Goal: Task Accomplishment & Management: Manage account settings

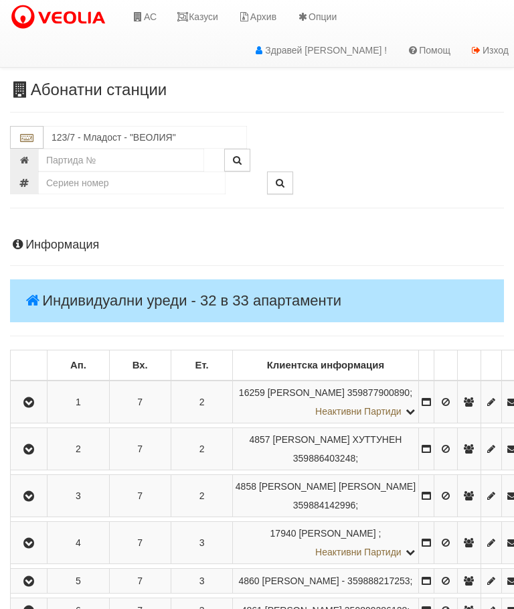
scroll to position [765, 32]
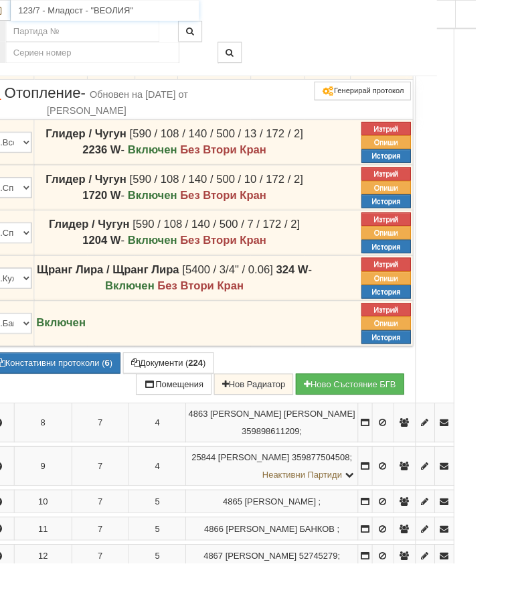
click at [76, 11] on input "123/7 - Младост - "ВЕОЛИЯ"" at bounding box center [113, 11] width 204 height 23
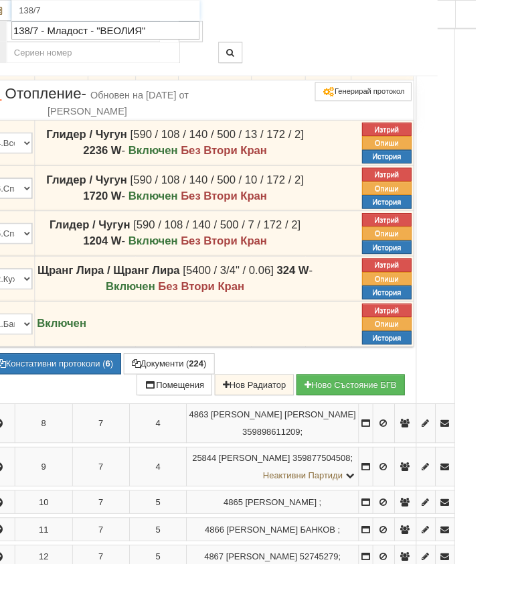
click at [84, 31] on div "138/7 - Младост - "ВЕОЛИЯ"" at bounding box center [114, 32] width 200 height 15
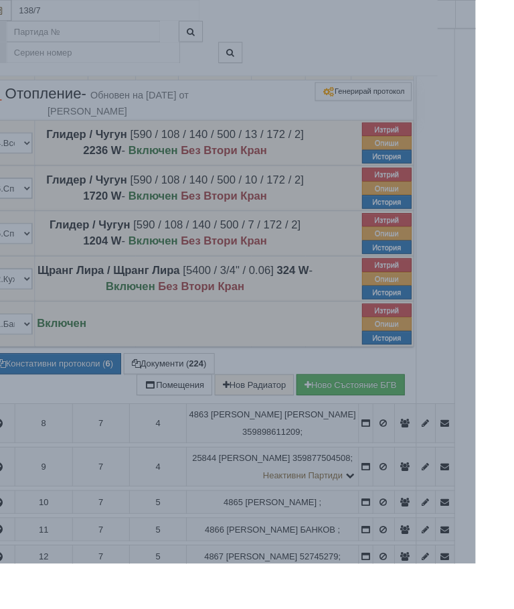
type input "138/7 - Младост - "ВЕОЛИЯ""
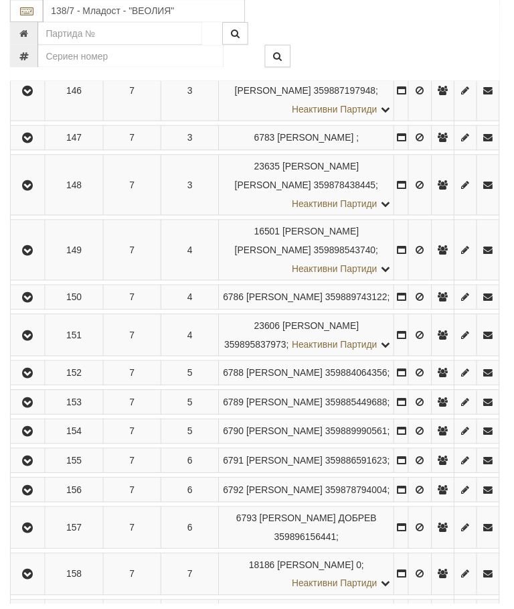
scroll to position [554, 0]
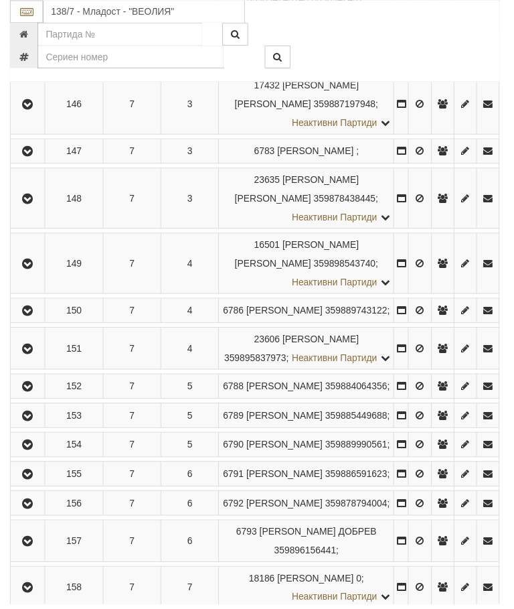
click at [33, 157] on icon "button" at bounding box center [28, 152] width 16 height 9
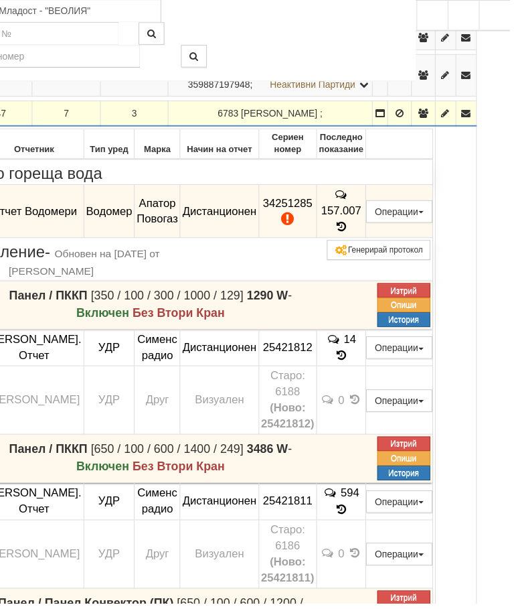
scroll to position [554, 103]
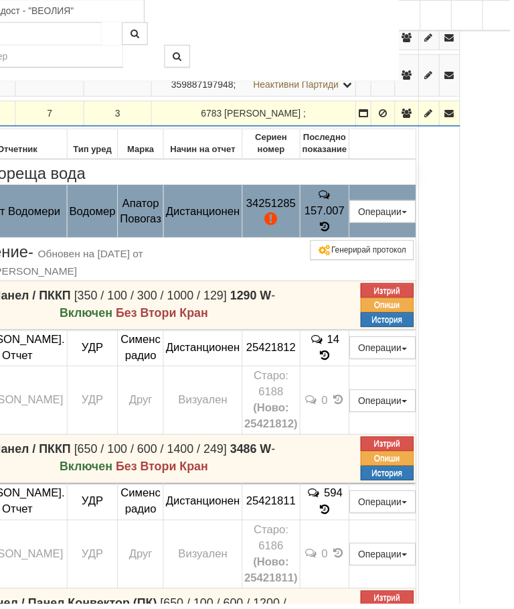
click at [0, 0] on button "Подмяна" at bounding box center [0, 0] width 0 height 0
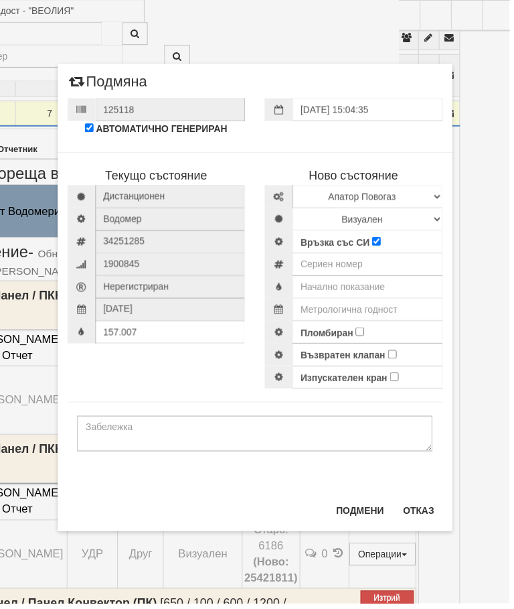
click at [132, 387] on div "Текущо състояние Дистанционен Водомер 34251285 1900845" at bounding box center [257, 266] width 398 height 252
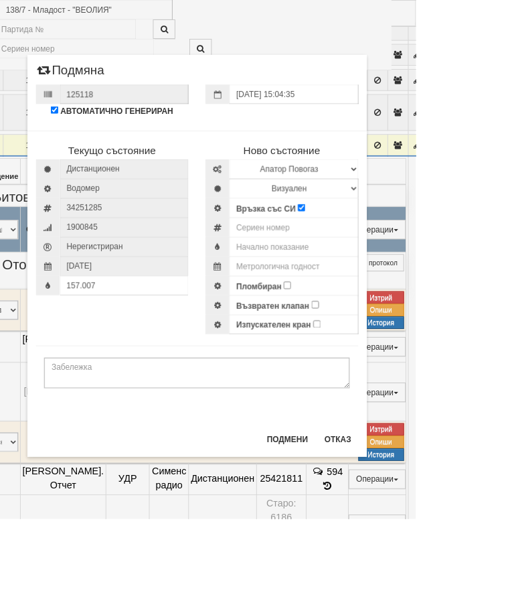
scroll to position [496, 14]
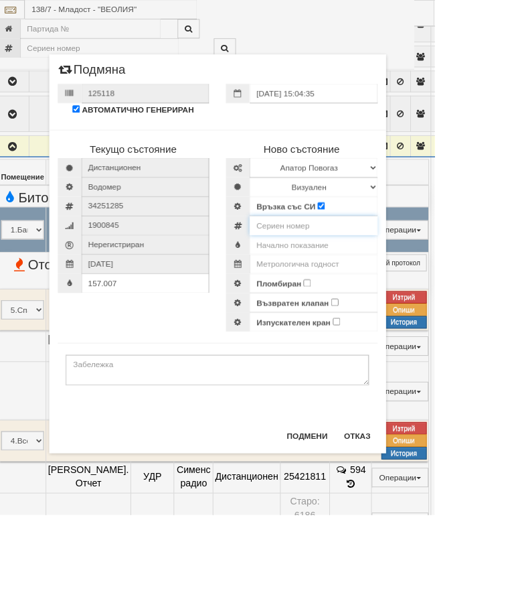
click at [402, 269] on input "number" at bounding box center [370, 266] width 151 height 23
click at [392, 293] on input "text" at bounding box center [370, 289] width 151 height 23
click at [392, 295] on input "text" at bounding box center [370, 289] width 151 height 23
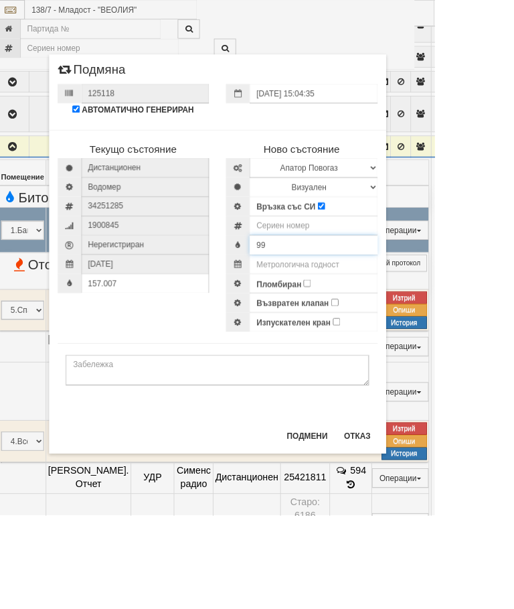
type input "9"
type input "0"
click at [393, 268] on input "number" at bounding box center [370, 266] width 151 height 23
type input "52951816"
click at [427, 196] on select "Избери Марка и модел Апатор Повогаз Друг Кундис Радио Сименс Визуален Сименс Ра…" at bounding box center [370, 198] width 151 height 23
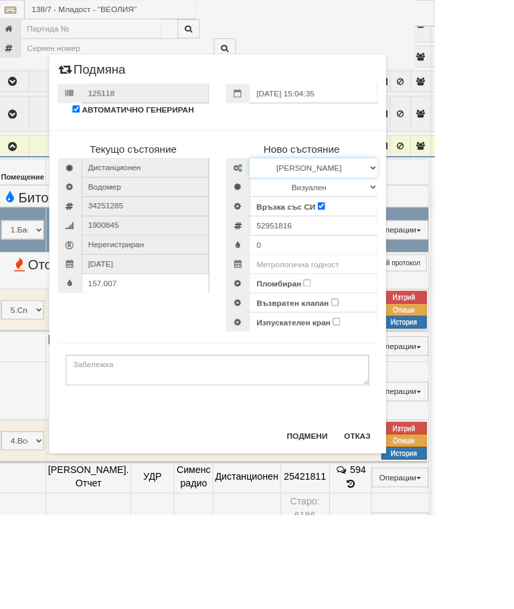
click at [436, 189] on select "Избери Марка и модел Апатор Повогаз Друг Кундис Радио Сименс Визуален Сименс Ра…" at bounding box center [370, 198] width 151 height 23
select select "ed08aeea-bb71-eb11-810c-b7de96689bdf"
click at [406, 213] on select "Визуален Дистанционен Изолирана линия БГВ Няма Oтклонение БГВ Няма Щранг БГВ" at bounding box center [370, 221] width 151 height 23
select select "2"
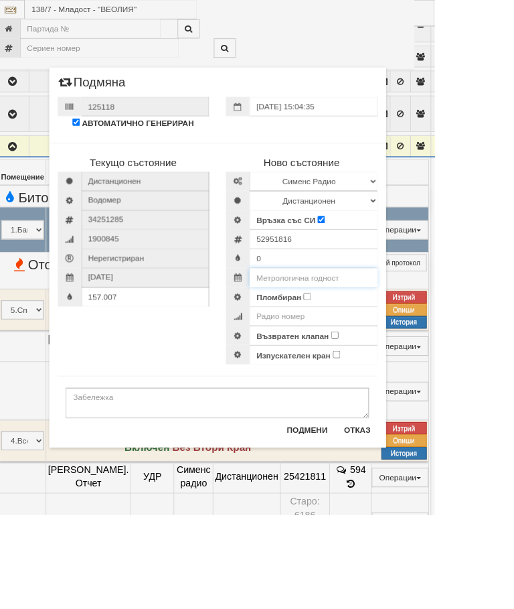
click at [397, 326] on input "text" at bounding box center [370, 328] width 151 height 23
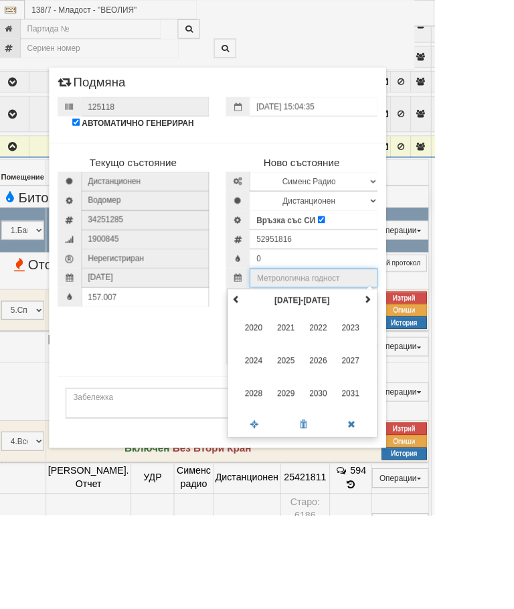
click at [443, 344] on th at bounding box center [435, 354] width 16 height 20
click at [356, 423] on span "2035" at bounding box center [338, 426] width 36 height 36
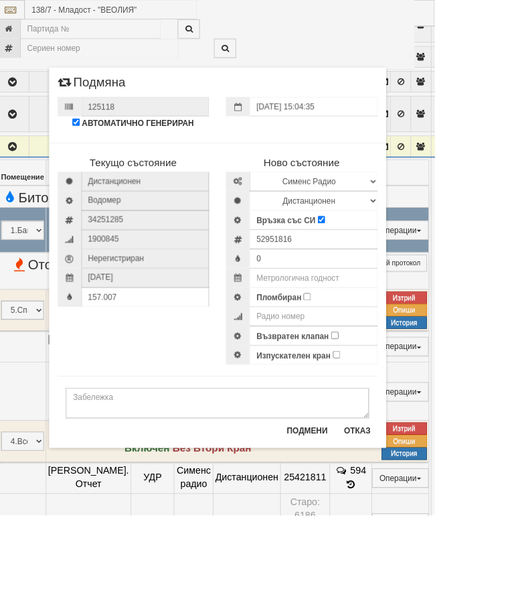
type input "2035"
click at [368, 348] on input "Пломбиран" at bounding box center [363, 350] width 9 height 9
checkbox input "true"
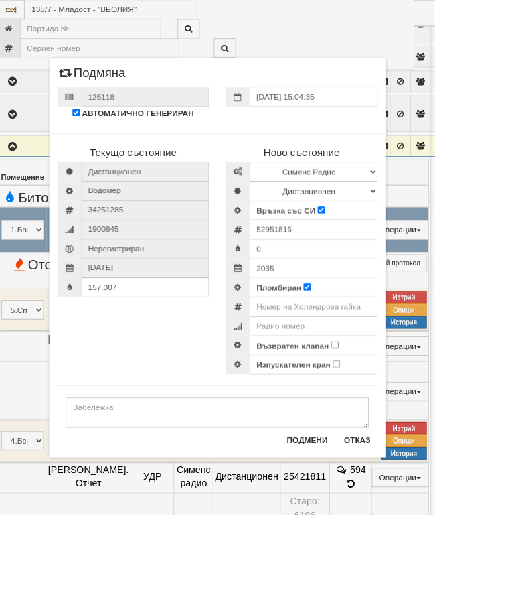
click at [400, 408] on input "Възвратен клапан" at bounding box center [396, 407] width 9 height 9
checkbox input "true"
click at [157, 492] on textarea at bounding box center [257, 487] width 359 height 36
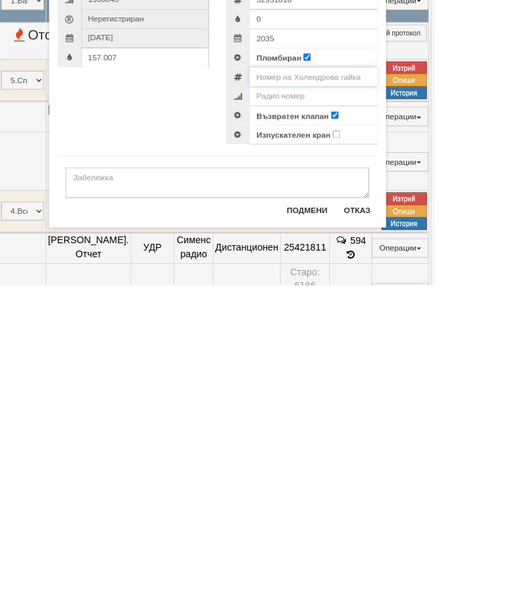
click at [382, 351] on input "number" at bounding box center [370, 362] width 151 height 23
type input "0002929"
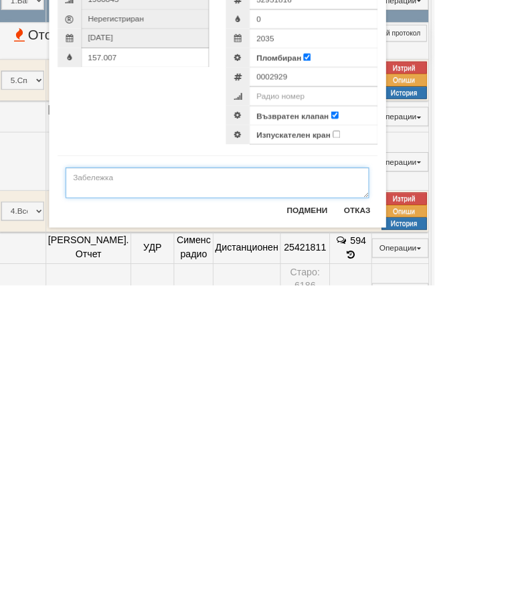
click at [159, 469] on textarea at bounding box center [257, 487] width 359 height 36
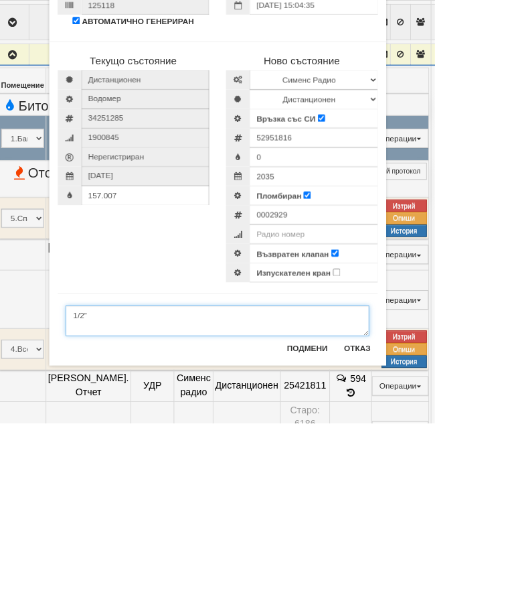
type textarea "1/2”"
click at [400, 260] on input "52951816" at bounding box center [370, 271] width 151 height 23
click at [374, 260] on input "52951816" at bounding box center [370, 271] width 151 height 23
click at [390, 374] on input "number" at bounding box center [370, 385] width 151 height 23
click at [384, 374] on input "number" at bounding box center [370, 385] width 151 height 23
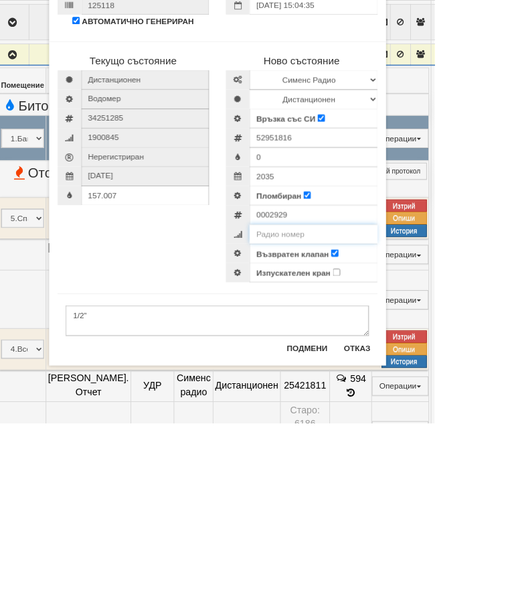
paste input "52951816"
type input "52951816"
click at [208, 328] on div "157.007" at bounding box center [157, 339] width 179 height 23
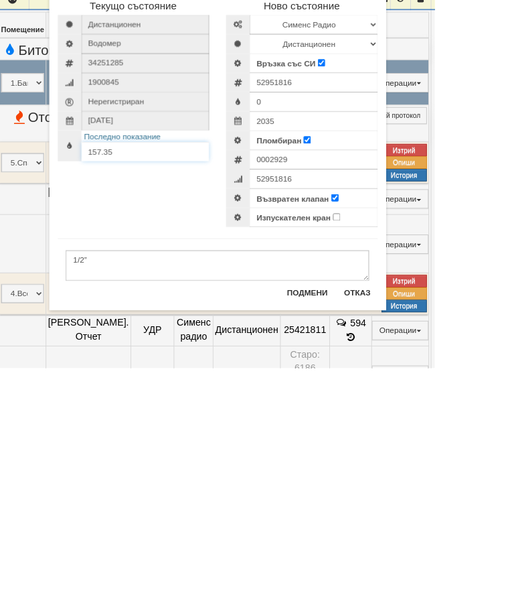
type input "157.35"
click at [396, 509] on button "Подмени" at bounding box center [363, 519] width 64 height 21
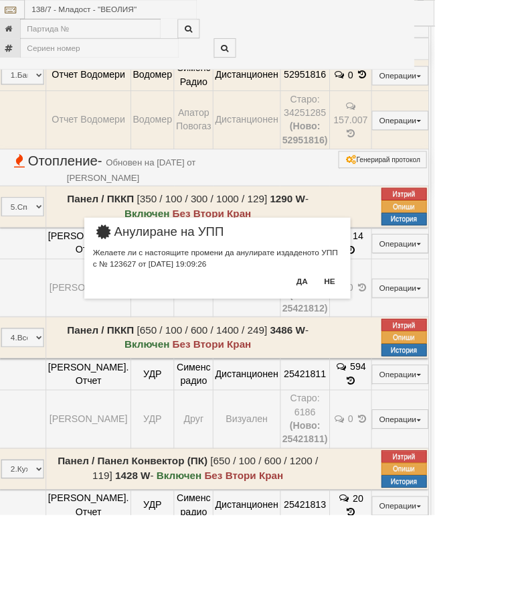
click at [372, 327] on button "Да" at bounding box center [356, 331] width 29 height 21
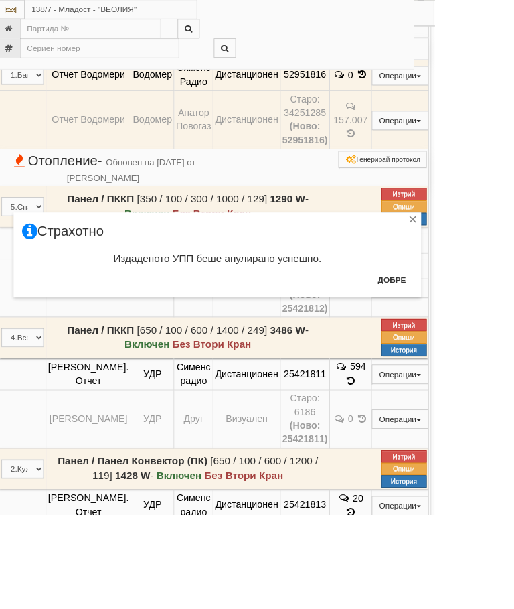
click at [488, 327] on button "Добре" at bounding box center [464, 330] width 50 height 21
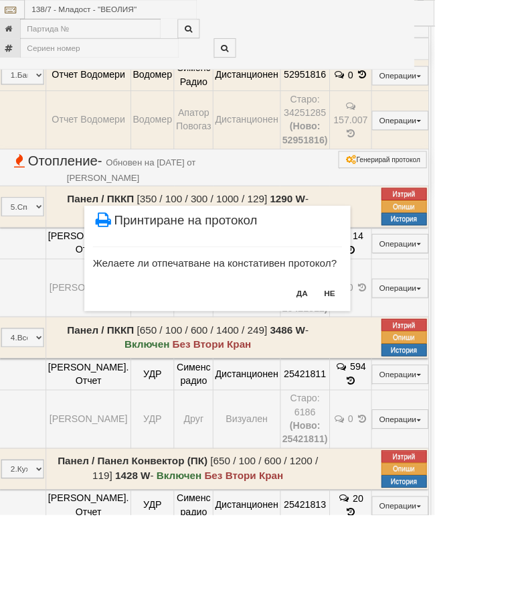
click at [404, 344] on button "НЕ" at bounding box center [390, 346] width 29 height 21
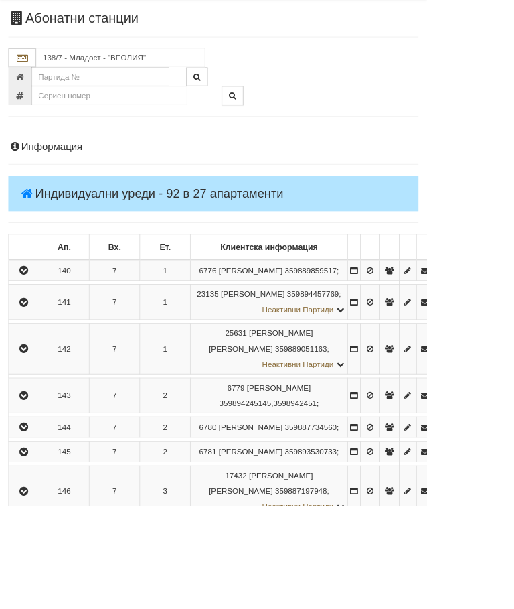
scroll to position [0, 0]
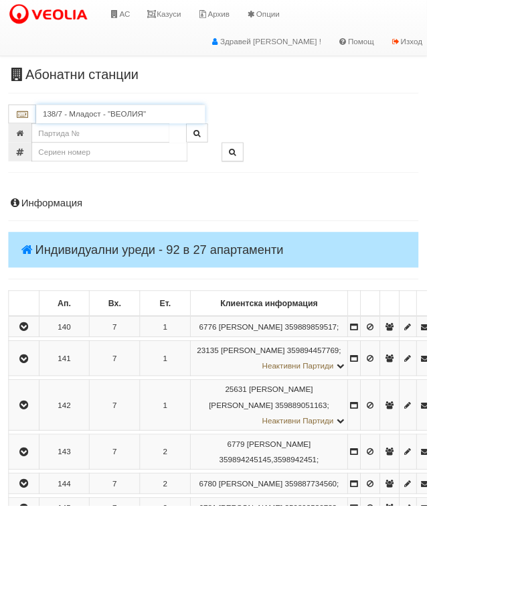
click at [111, 133] on input "138/7 - Младост - "ВЕОЛИЯ"" at bounding box center [146, 137] width 204 height 23
click at [131, 151] on div "106/9 - Младост - "ТЕХЕМ"" at bounding box center [146, 158] width 200 height 15
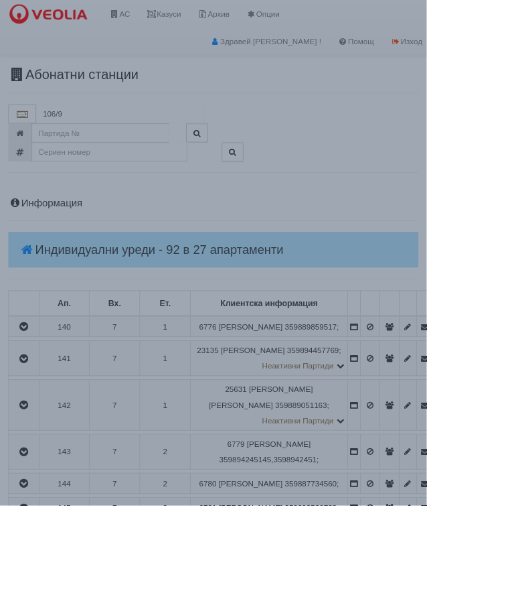
type input "106/9 - Младост - "ТЕХЕМ""
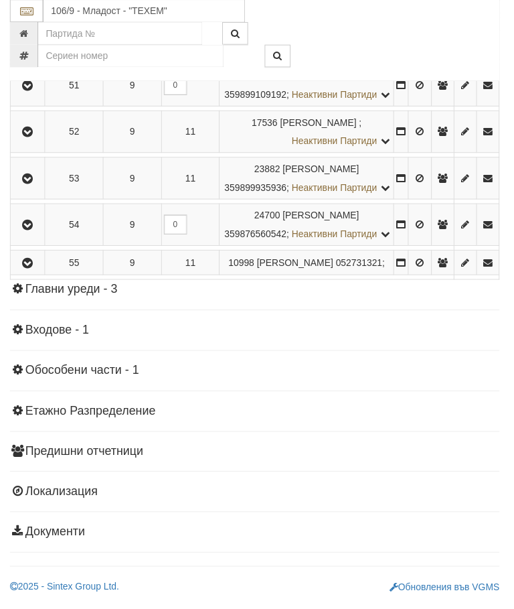
scroll to position [2879, 0]
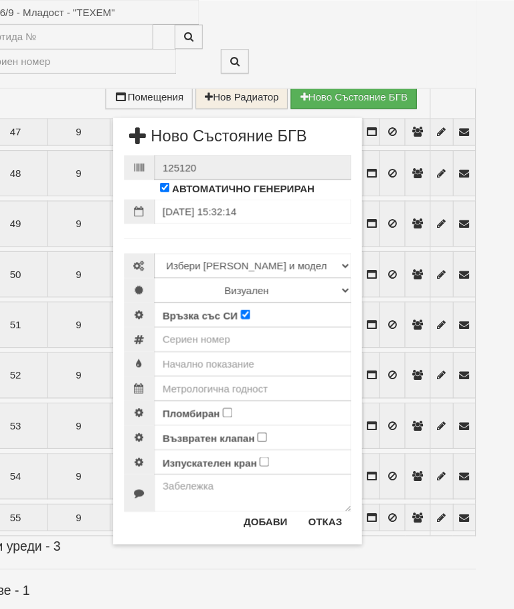
scroll to position [2551, 25]
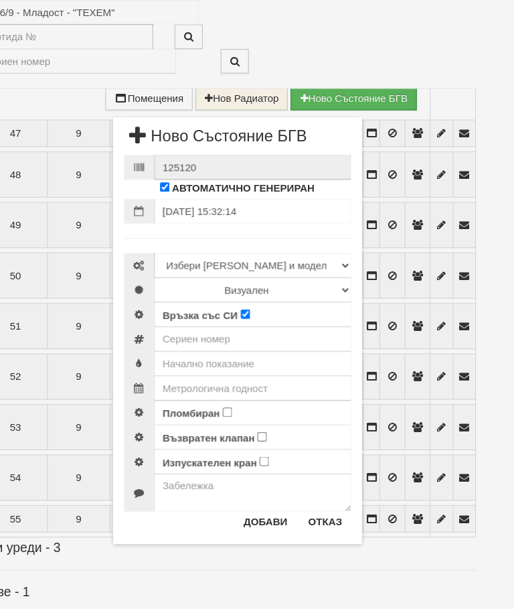
click at [315, 485] on button "Отказ" at bounding box center [339, 483] width 48 height 21
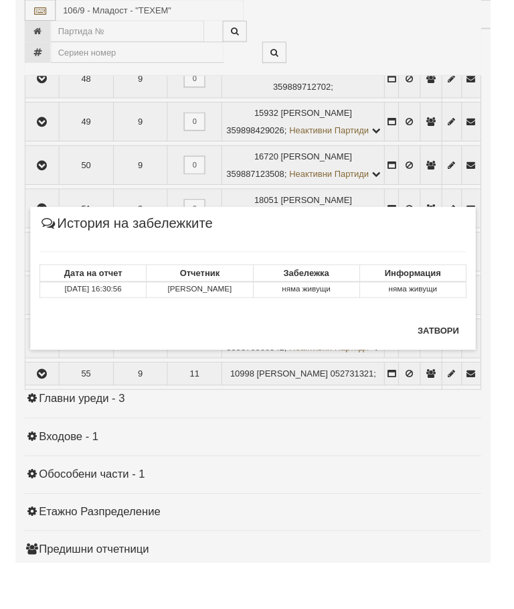
scroll to position [2651, 0]
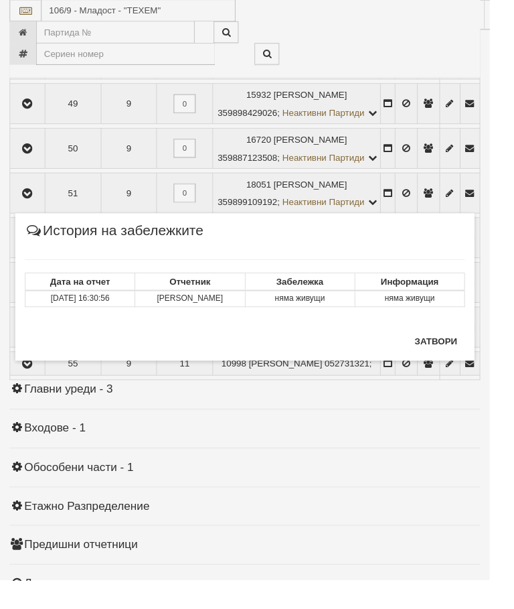
click at [469, 356] on button "Затвори" at bounding box center [457, 357] width 61 height 21
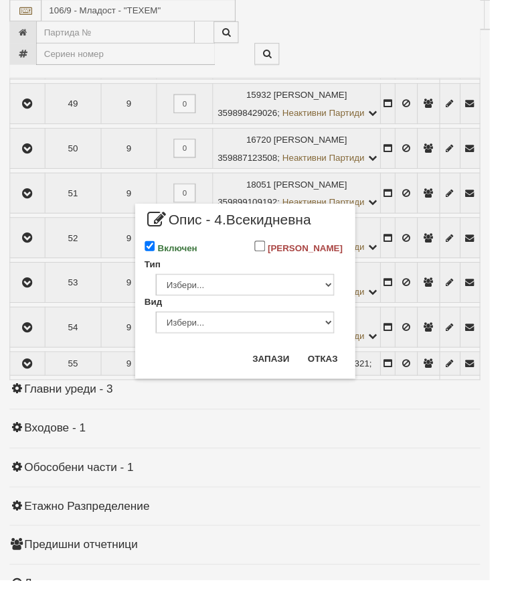
click at [163, 254] on input "Включен" at bounding box center [157, 257] width 11 height 11
checkbox input "false"
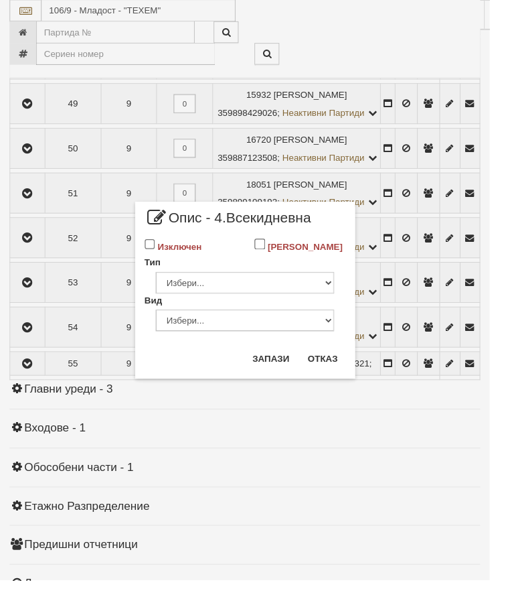
click at [296, 376] on button "Запази" at bounding box center [284, 376] width 55 height 21
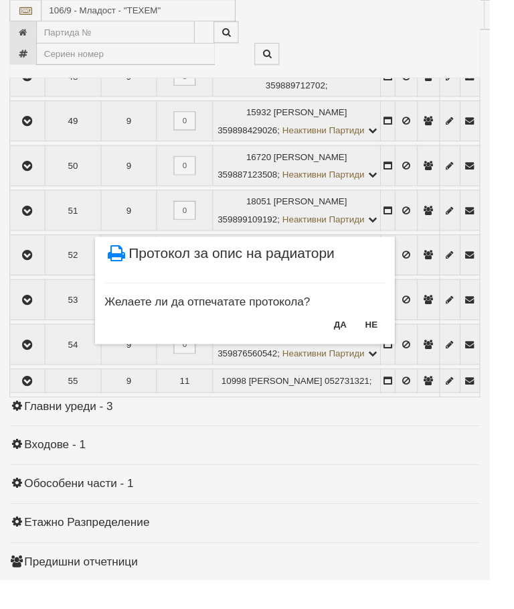
click at [401, 333] on button "НЕ" at bounding box center [390, 339] width 29 height 21
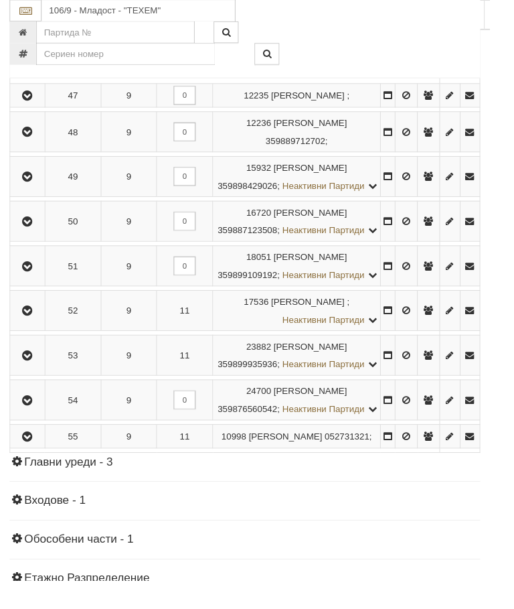
scroll to position [2588, 0]
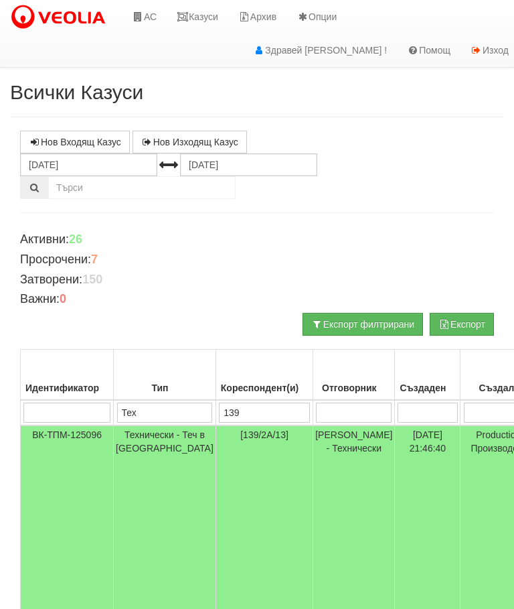
scroll to position [15, 14]
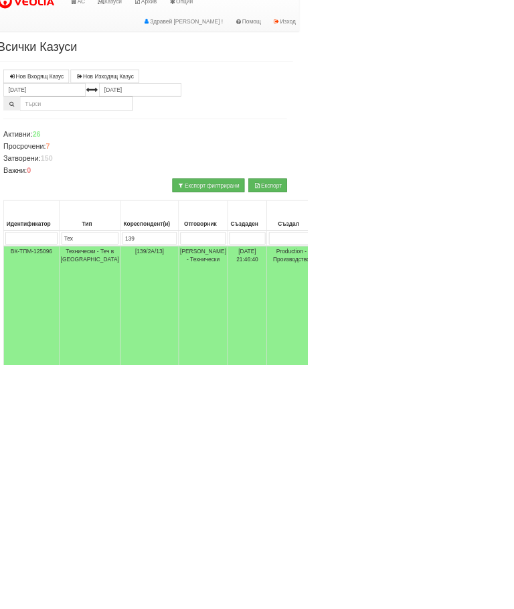
click at [217, 394] on input "139" at bounding box center [250, 398] width 91 height 20
type input "13"
type input "138"
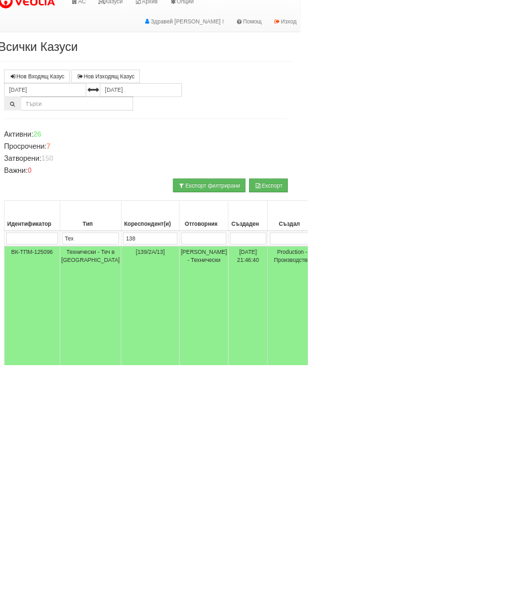
type input "138"
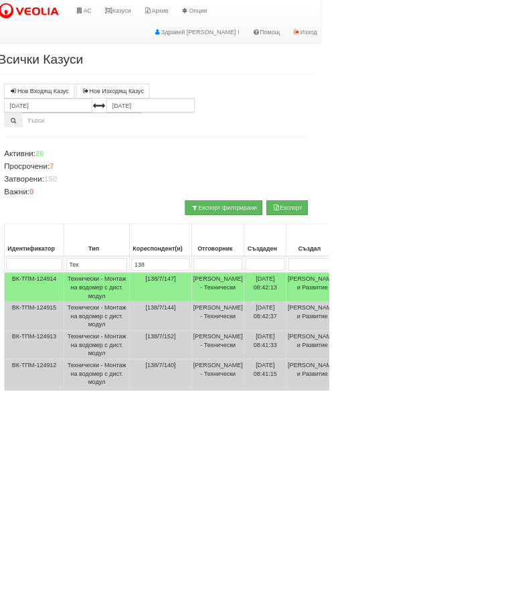
scroll to position [0, 14]
